Goal: Transaction & Acquisition: Purchase product/service

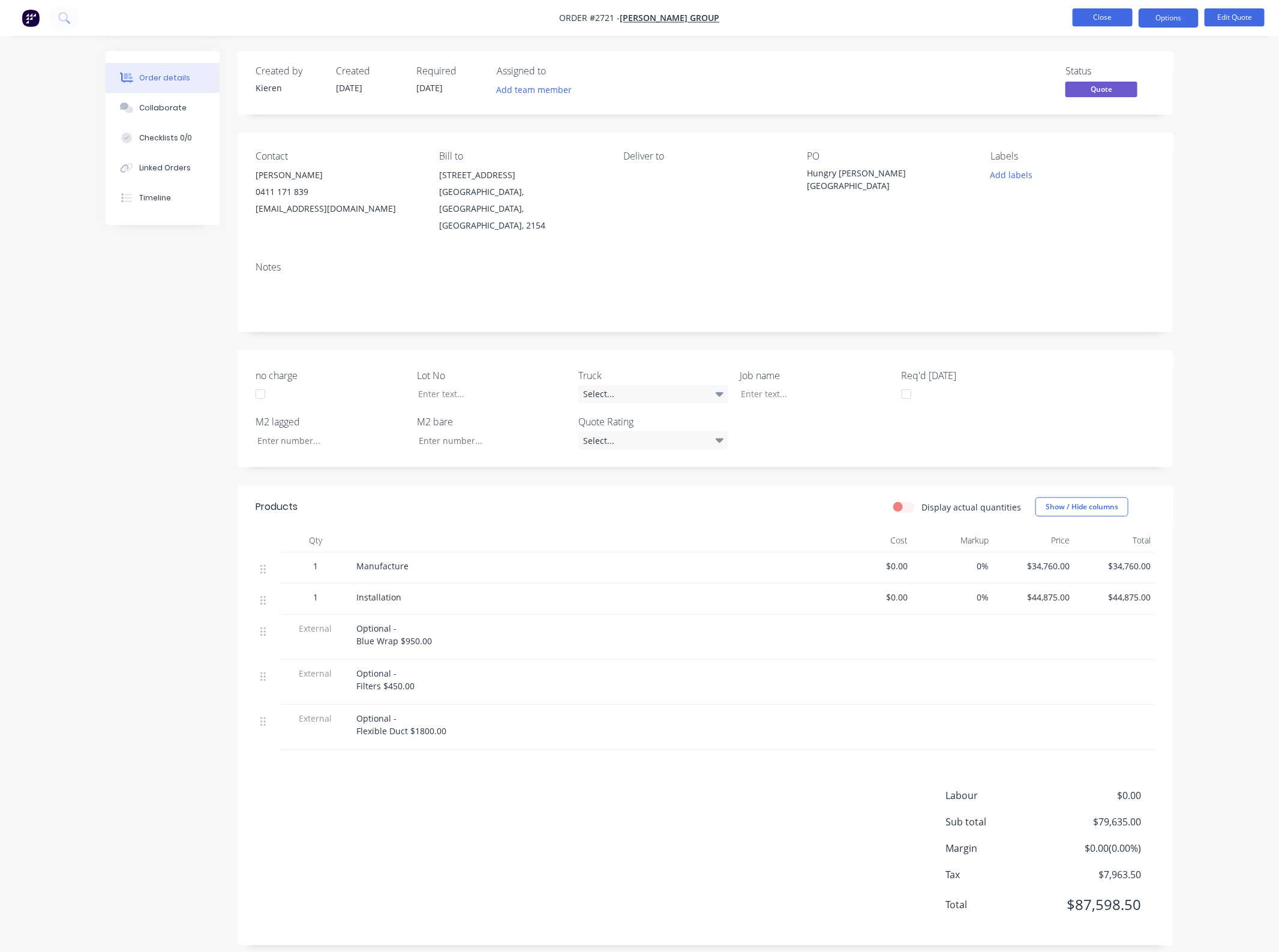
click at [1099, 23] on button "Close" at bounding box center [1102, 17] width 60 height 18
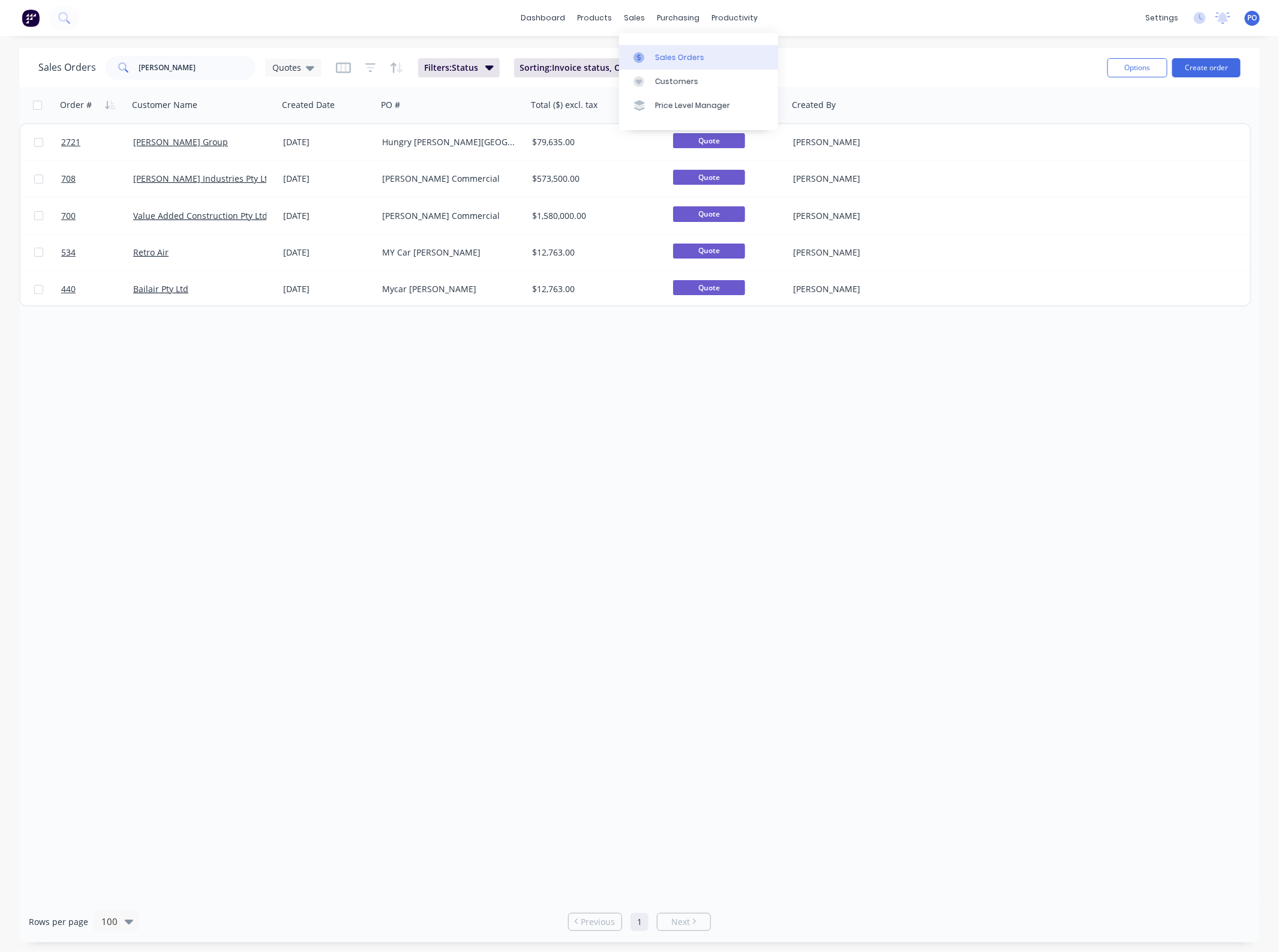
click at [652, 49] on link "Sales Orders" at bounding box center [698, 57] width 159 height 24
drag, startPoint x: 220, startPoint y: 62, endPoint x: -87, endPoint y: 70, distance: 307.1
click at [0, 70] on html "dashboard products sales purchasing productivity dashboard products Product Cat…" at bounding box center [639, 476] width 1279 height 952
type input "benmax"
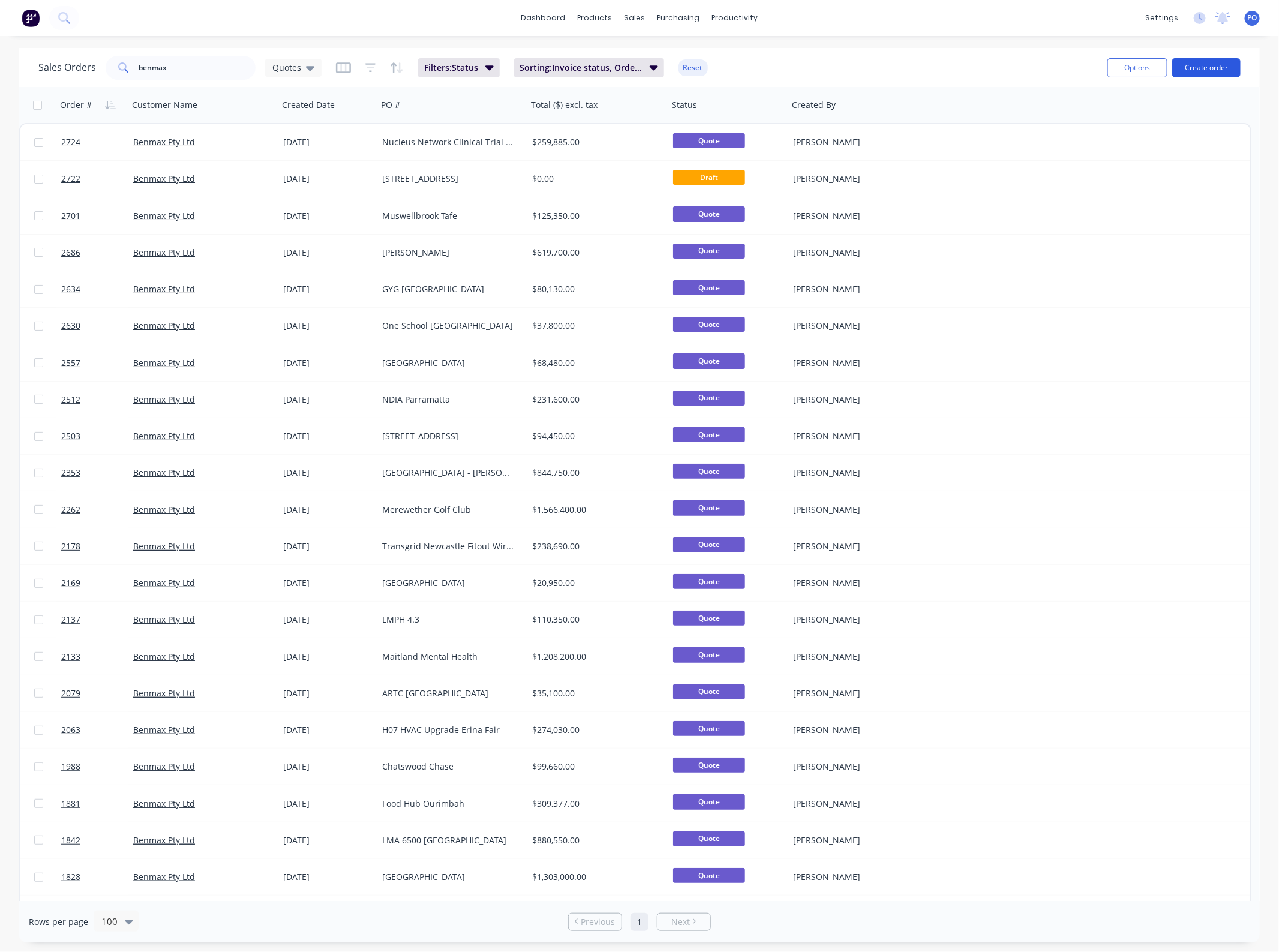
click at [1211, 63] on button "Create order" at bounding box center [1206, 68] width 68 height 19
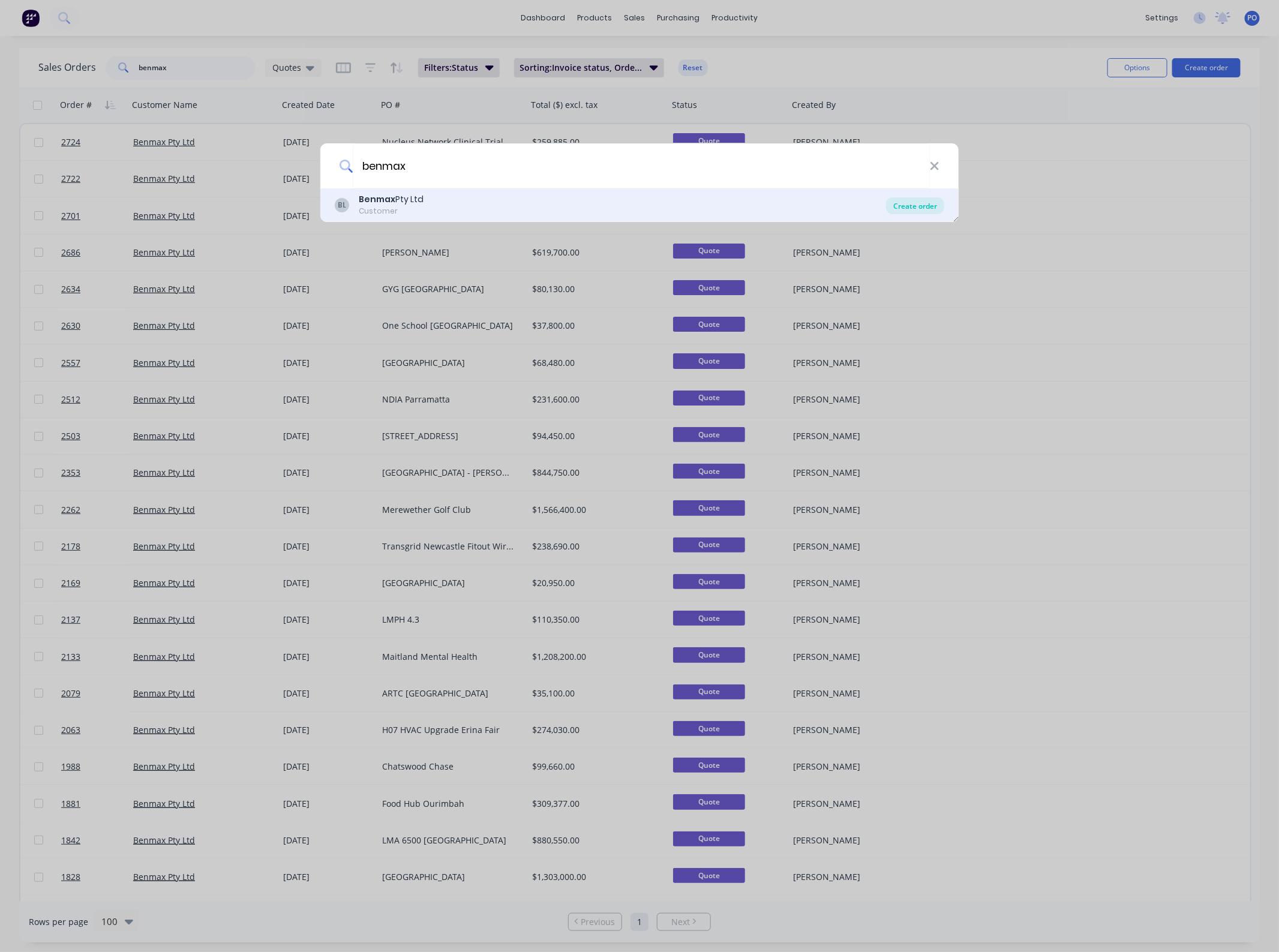
type input "benmax"
click at [931, 204] on div "Create order" at bounding box center [915, 206] width 58 height 17
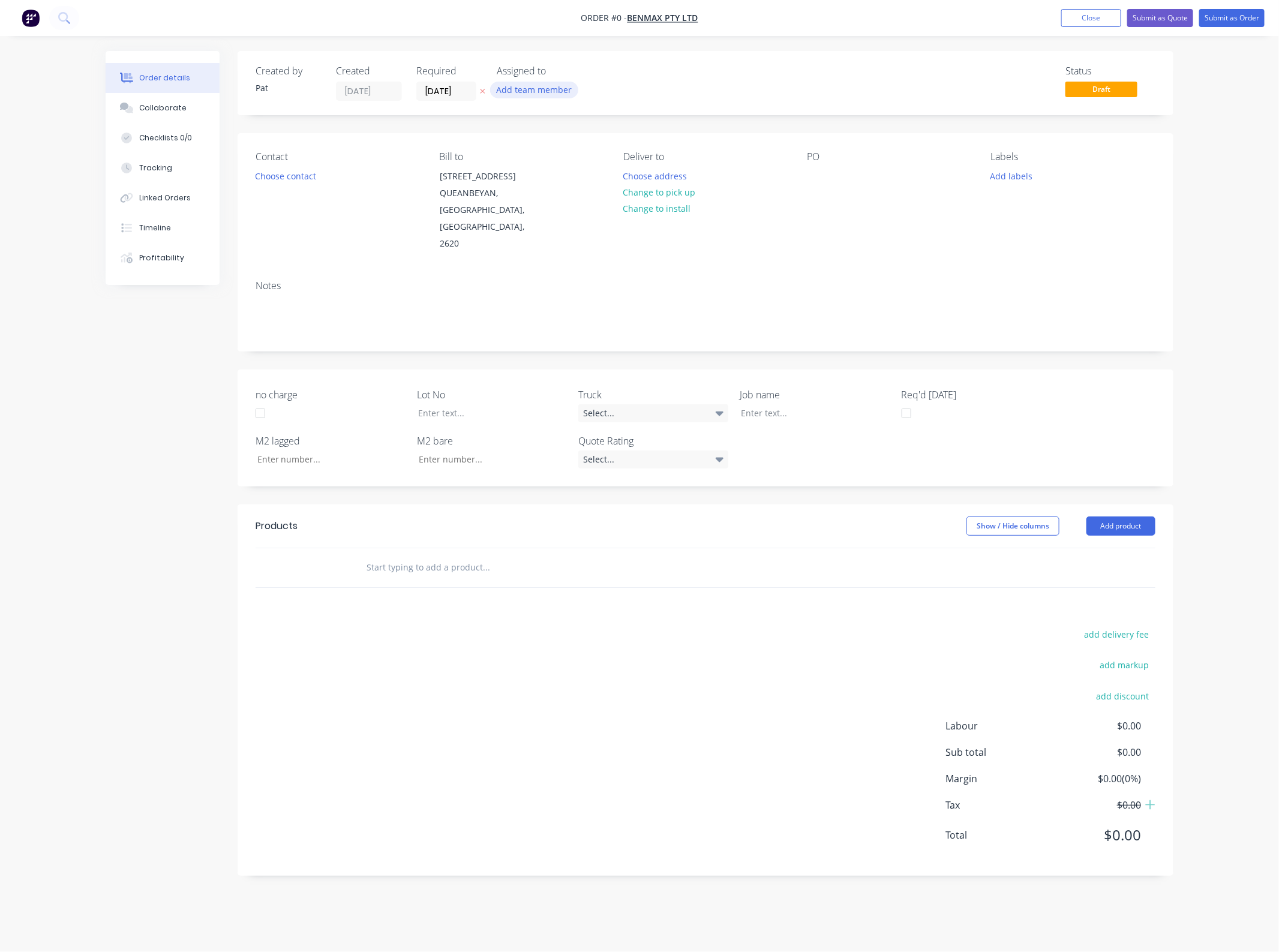
click at [517, 94] on button "Add team member" at bounding box center [534, 90] width 88 height 16
click at [549, 161] on div "[PERSON_NAME] (You)" at bounding box center [594, 156] width 120 height 13
click at [307, 178] on div "Order details Collaborate Checklists 0/0 Tracking Linked Orders Timeline Profit…" at bounding box center [640, 472] width 1092 height 843
click at [305, 178] on button "Choose contact" at bounding box center [286, 175] width 74 height 16
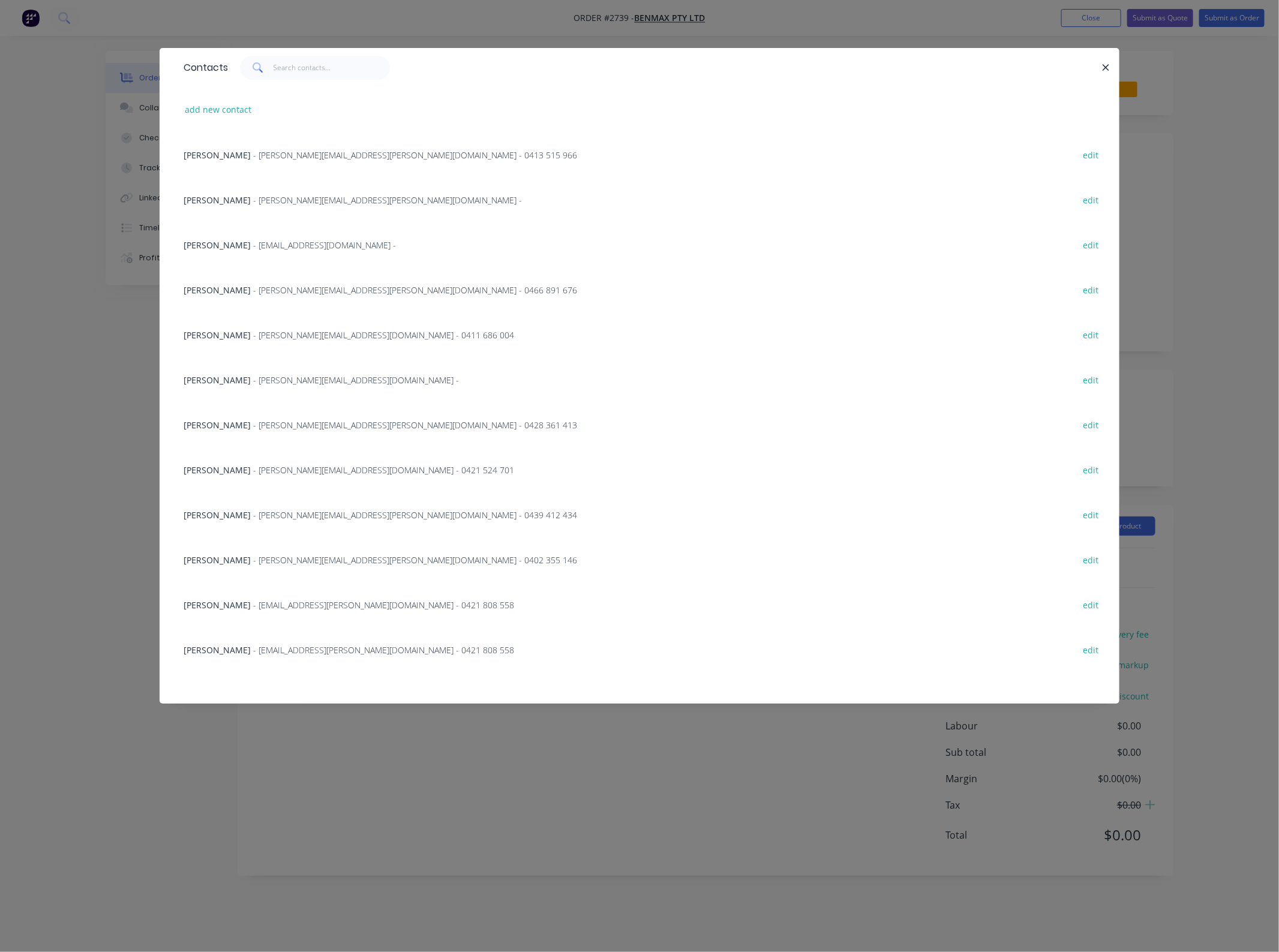
click at [254, 610] on span "- [EMAIL_ADDRESS][PERSON_NAME][DOMAIN_NAME] - 0421 808 558" at bounding box center [384, 605] width 261 height 11
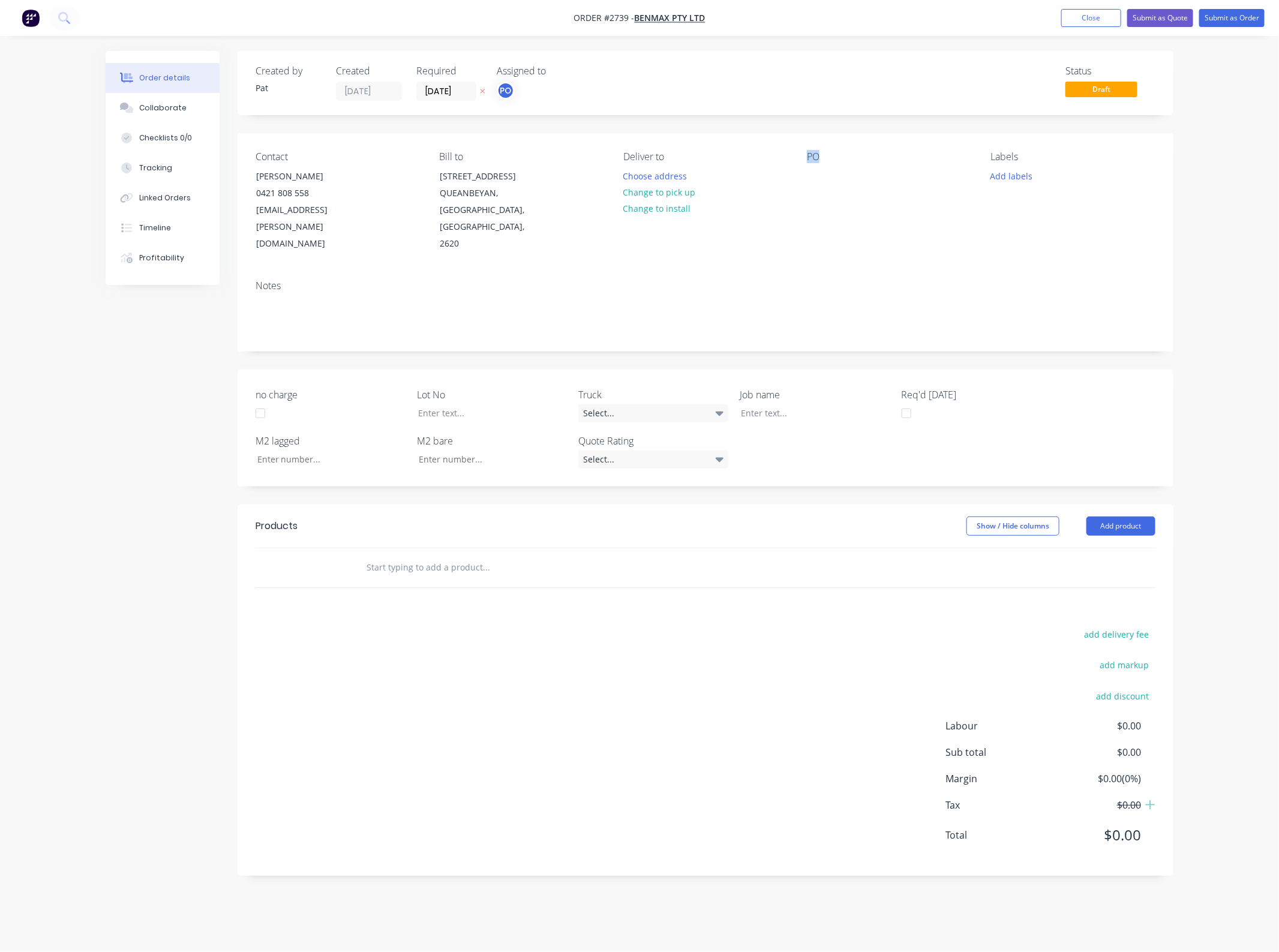
click at [799, 184] on div "Contact [PERSON_NAME] [PHONE_NUMBER] [EMAIL_ADDRESS][PERSON_NAME][DOMAIN_NAME] …" at bounding box center [705, 202] width 936 height 138
click at [813, 177] on div at bounding box center [817, 176] width 19 height 18
click at [1119, 517] on button "Add product" at bounding box center [1121, 526] width 69 height 19
click at [1110, 572] on div "Basic product" at bounding box center [1098, 580] width 92 height 18
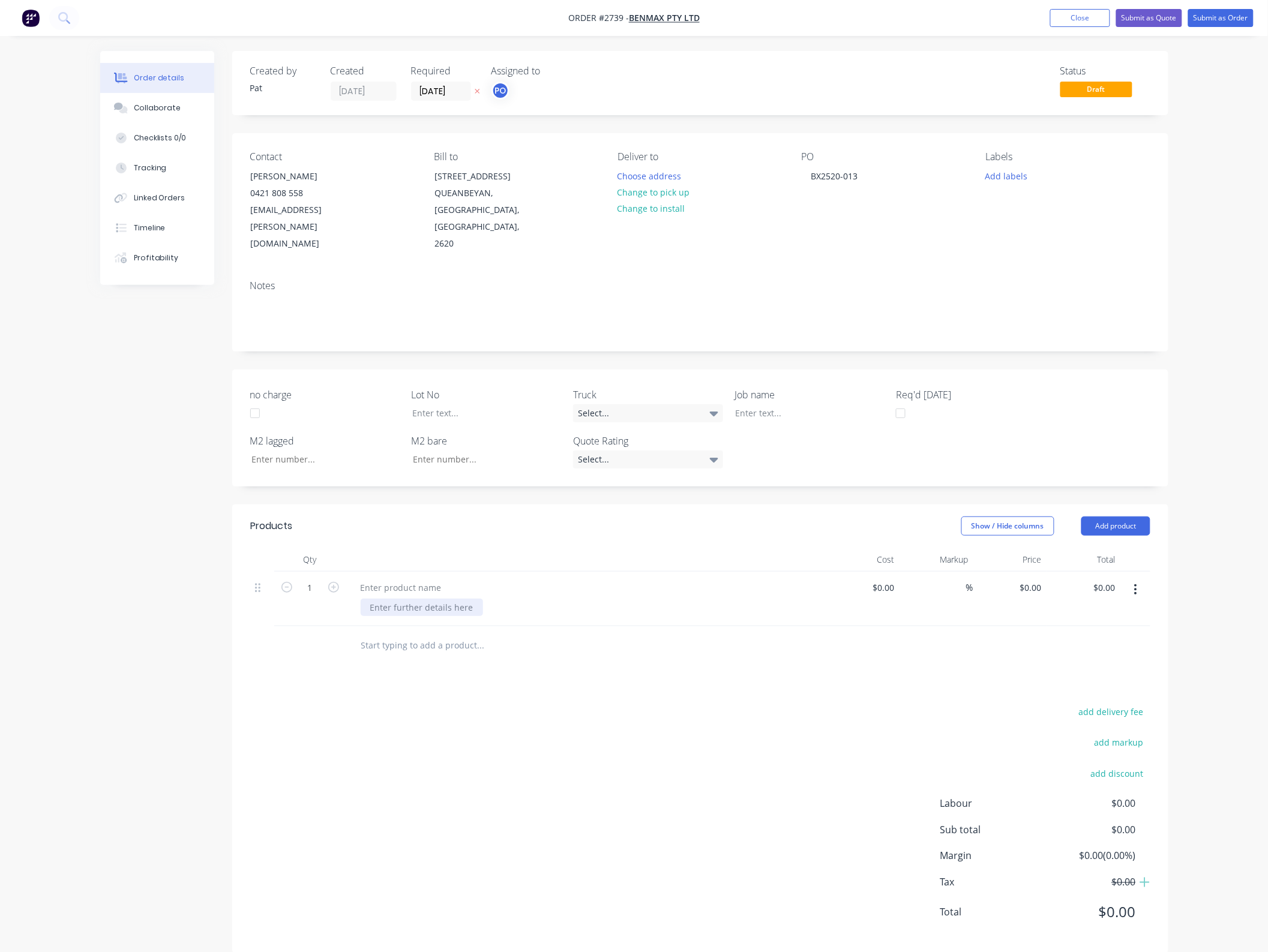
drag, startPoint x: 423, startPoint y: 592, endPoint x: 424, endPoint y: 583, distance: 9.1
click at [423, 599] on div at bounding box center [422, 607] width 123 height 18
click at [426, 580] on div at bounding box center [587, 599] width 480 height 55
click at [427, 579] on div at bounding box center [401, 588] width 101 height 18
click at [1104, 579] on input "0.00" at bounding box center [1106, 588] width 28 height 18
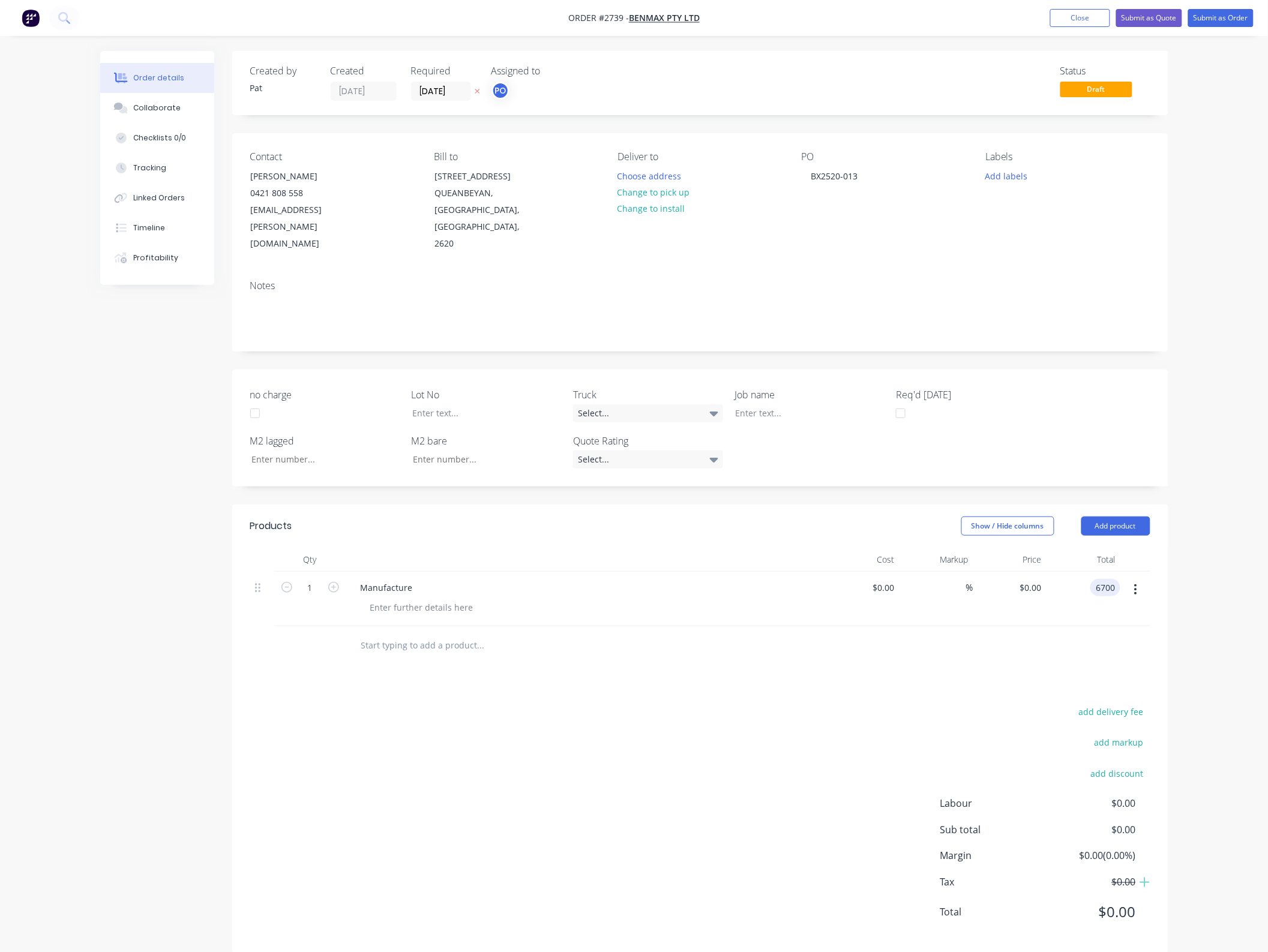
type input "6700"
type input "$6,700.00"
click at [777, 714] on div "add delivery fee add markup add discount Labour $0.00 Sub total $6,700.00 Margi…" at bounding box center [700, 820] width 900 height 232
click at [1221, 16] on button "Submit as Order" at bounding box center [1220, 18] width 65 height 18
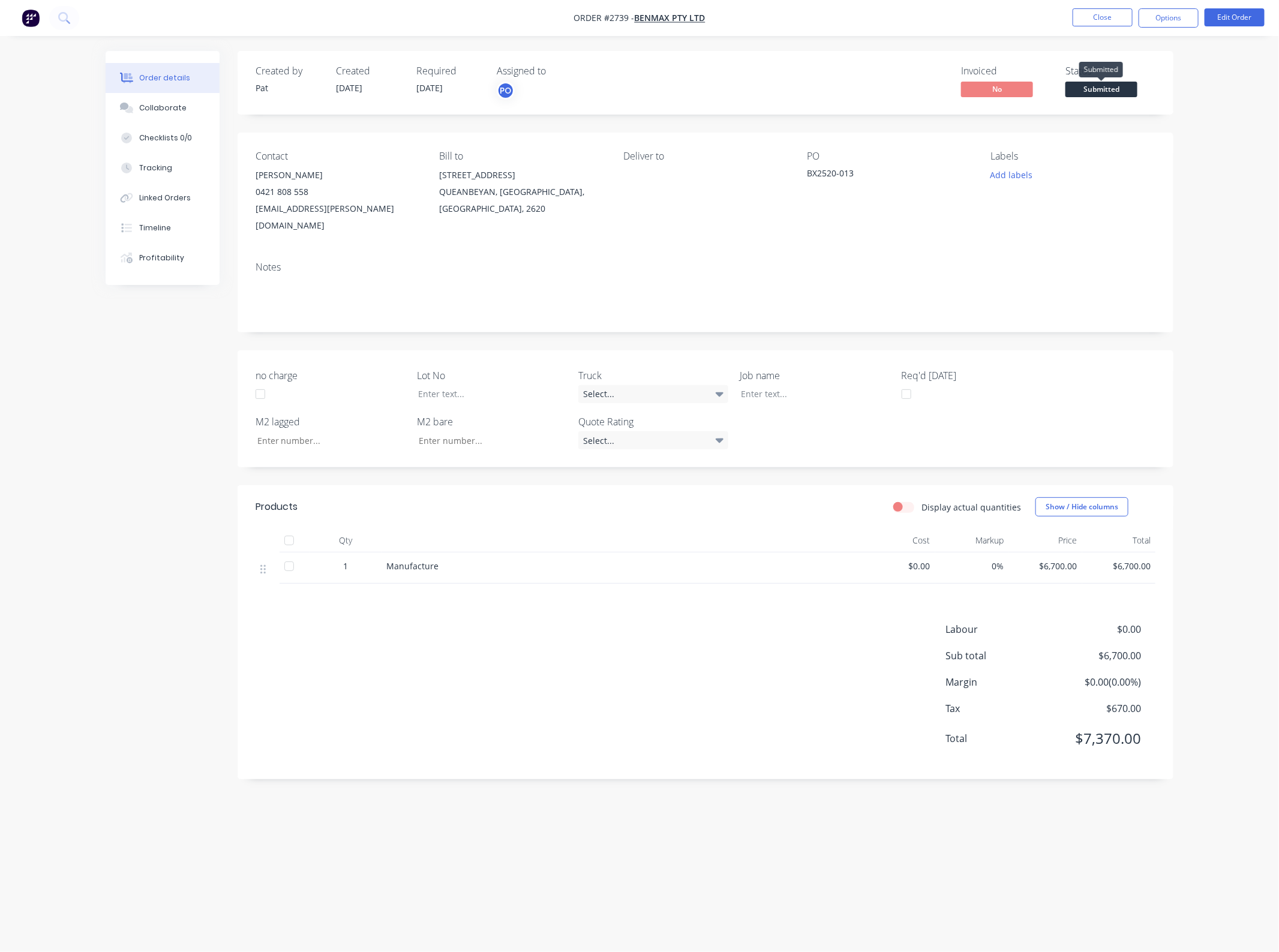
click at [1116, 90] on span "Submitted" at bounding box center [1101, 90] width 72 height 15
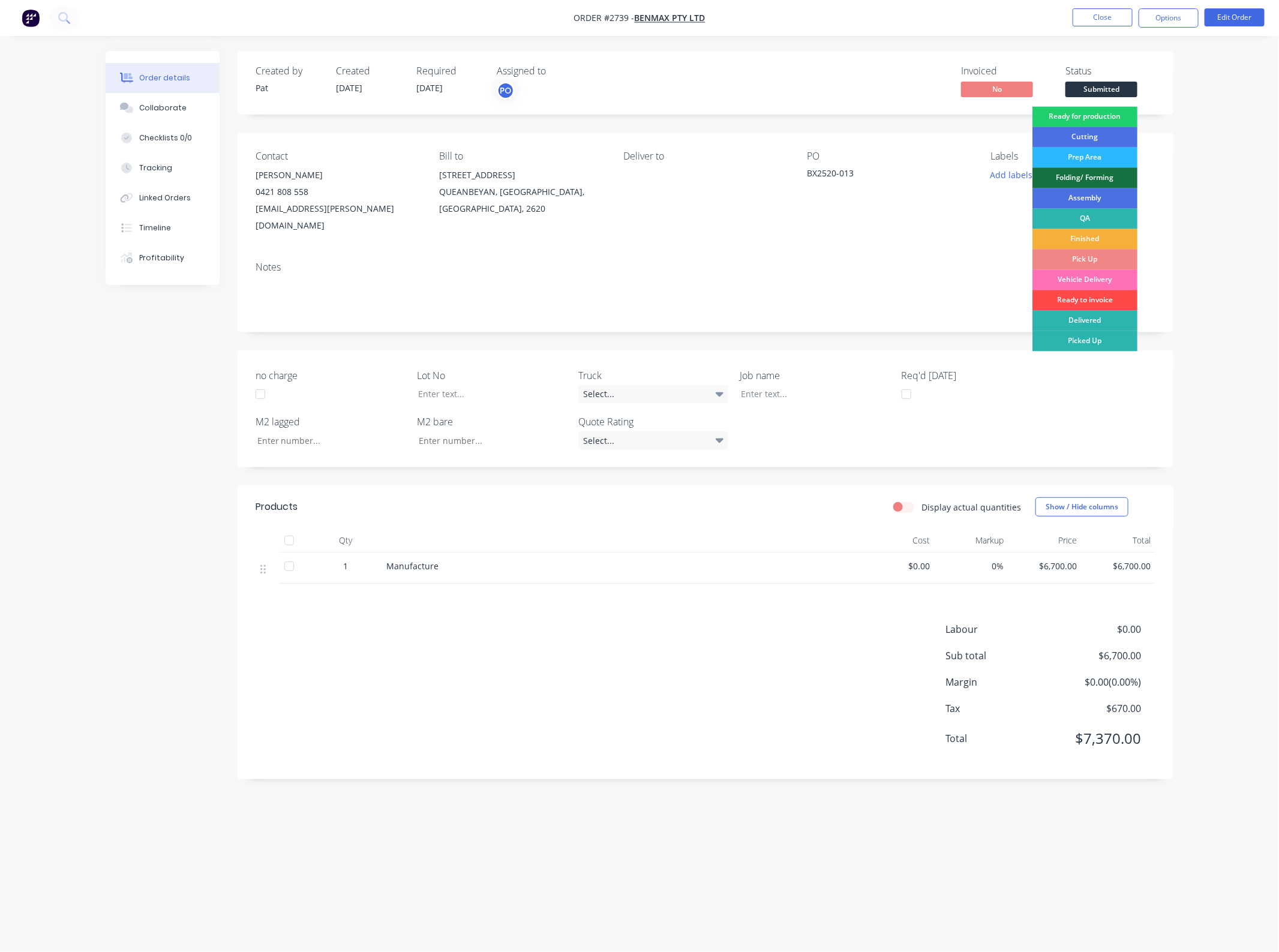
click at [1096, 298] on div "Ready to invoice" at bounding box center [1085, 301] width 105 height 20
